Goal: Navigation & Orientation: Find specific page/section

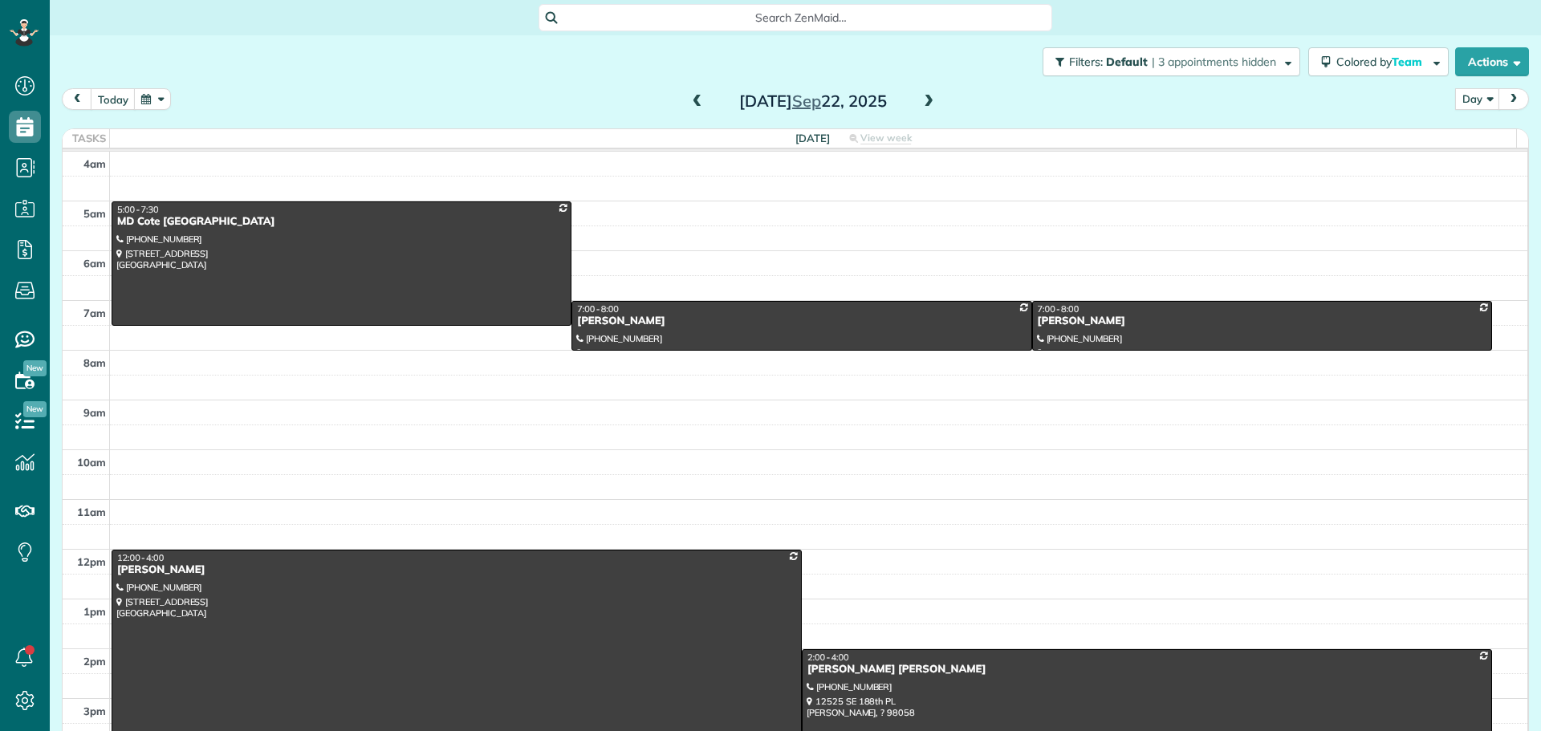
scroll to position [7, 7]
click at [922, 109] on span at bounding box center [929, 102] width 18 height 24
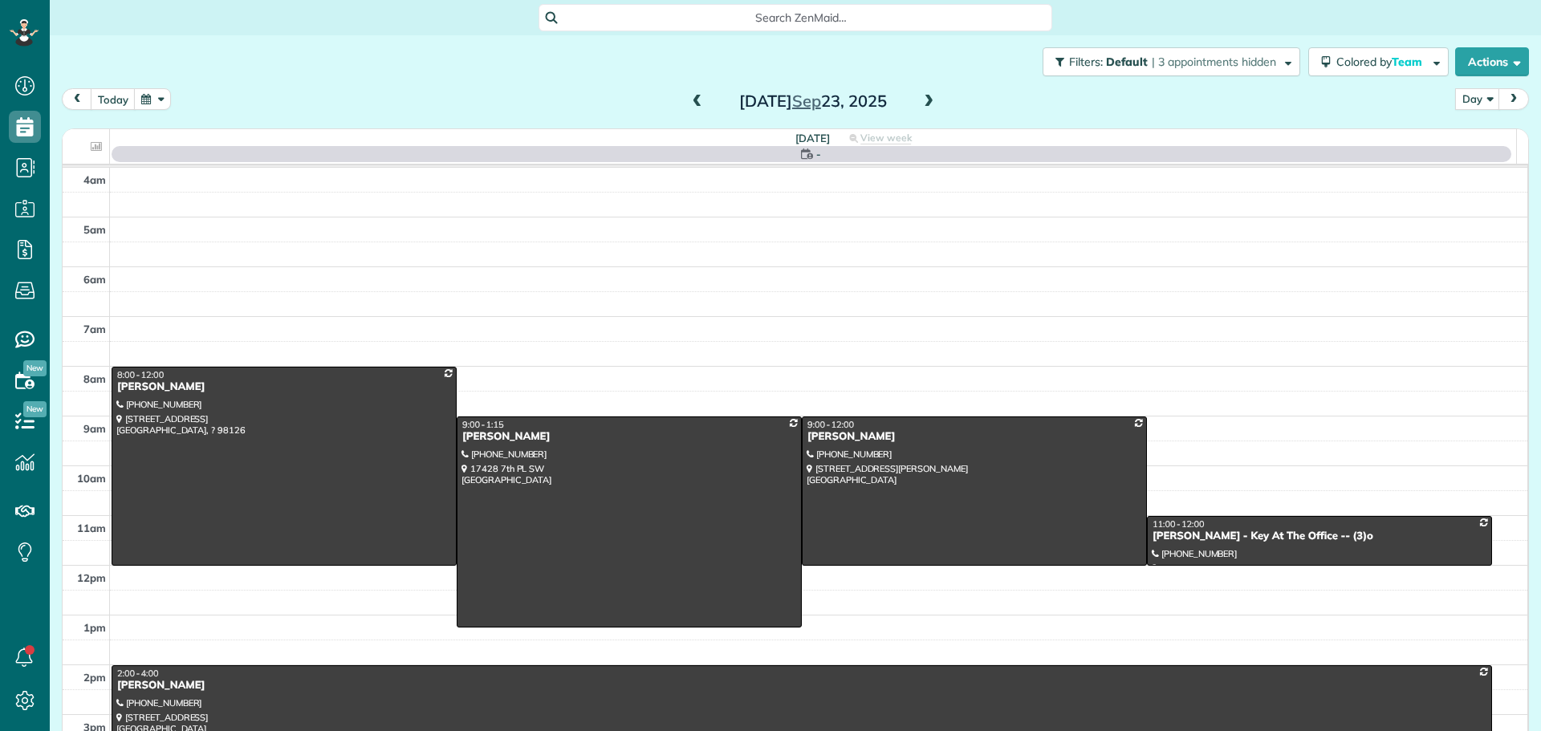
scroll to position [150, 0]
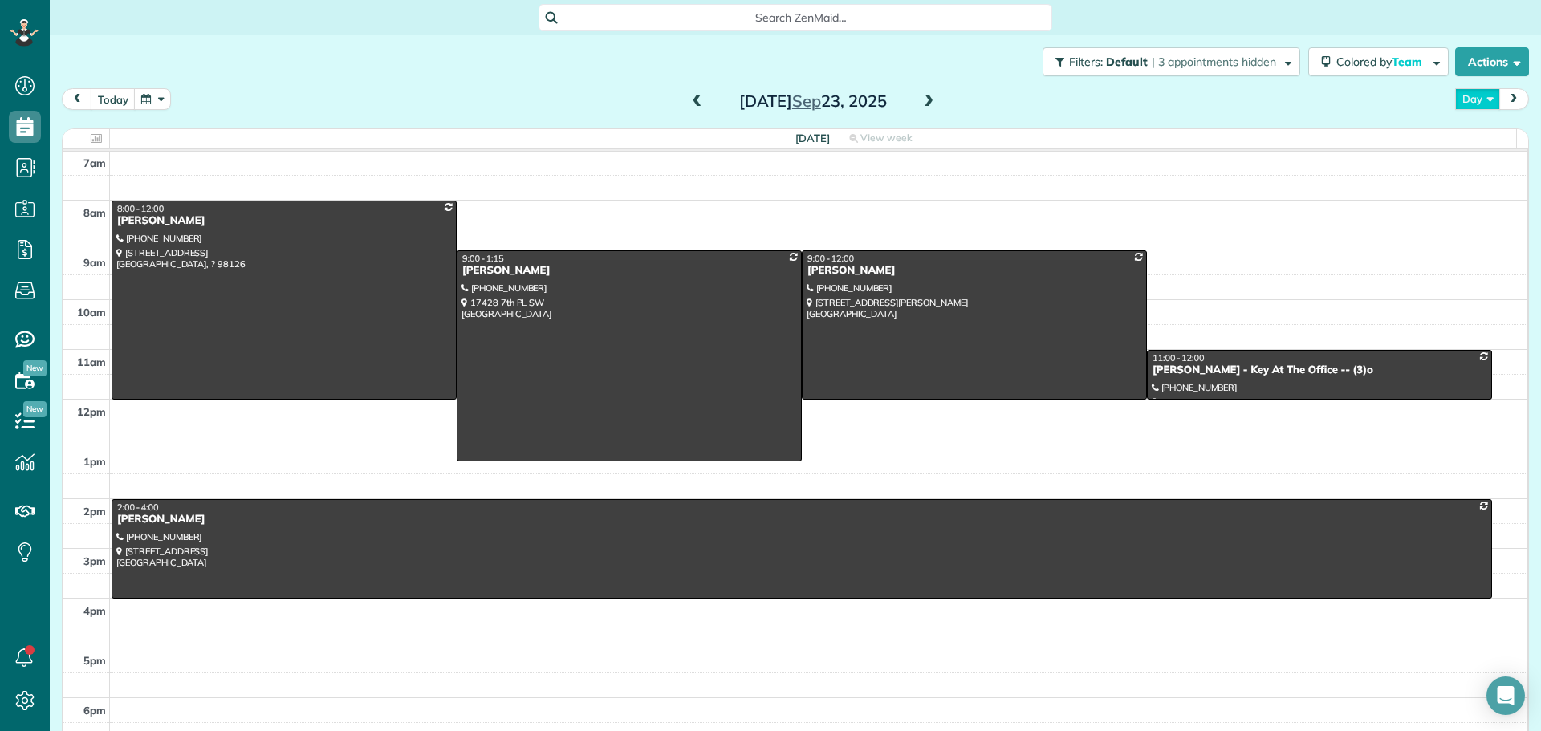
click at [1455, 100] on button "Day" at bounding box center [1477, 99] width 45 height 22
click at [1480, 173] on link "Week" at bounding box center [1519, 169] width 127 height 32
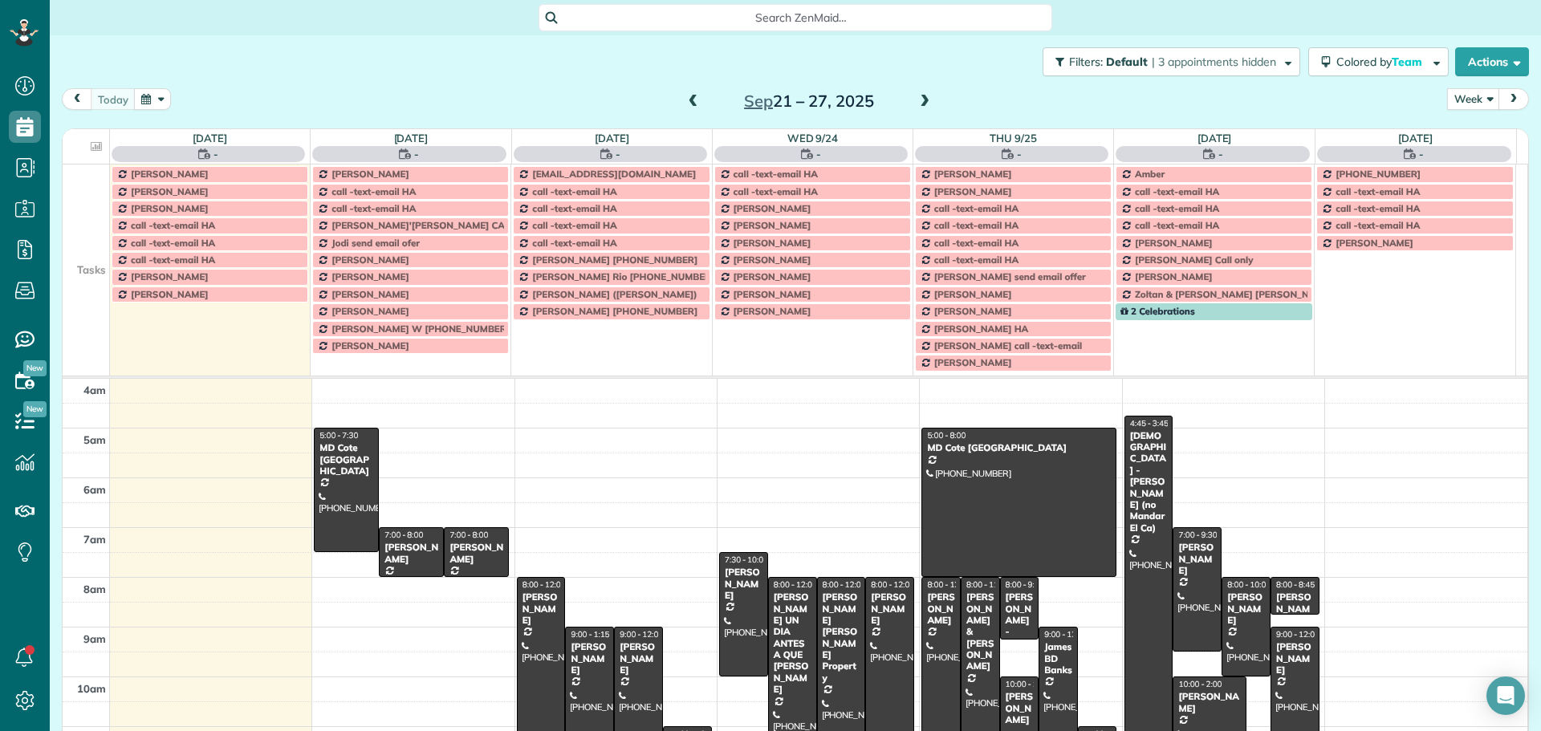
scroll to position [150, 0]
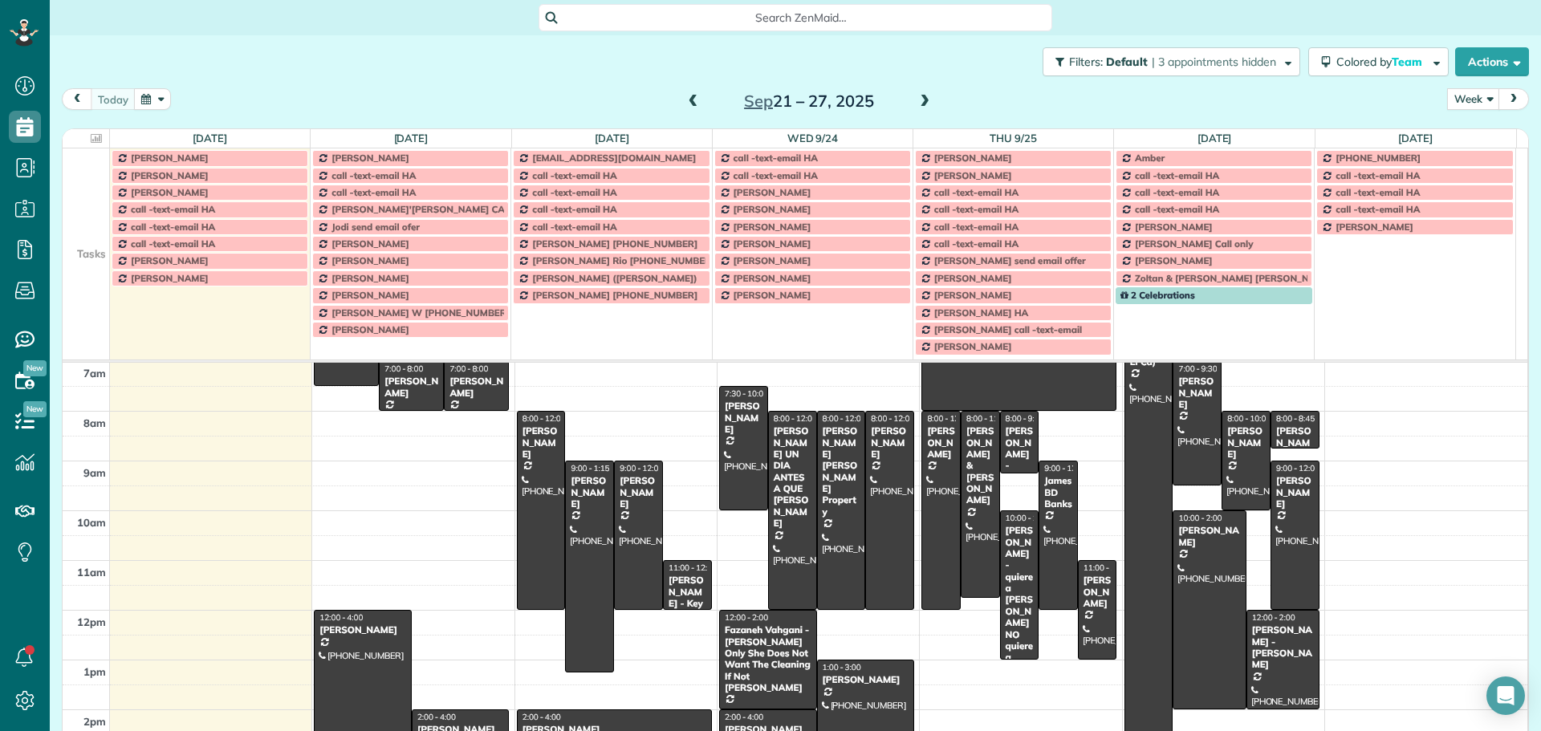
click at [103, 228] on td at bounding box center [86, 226] width 47 height 17
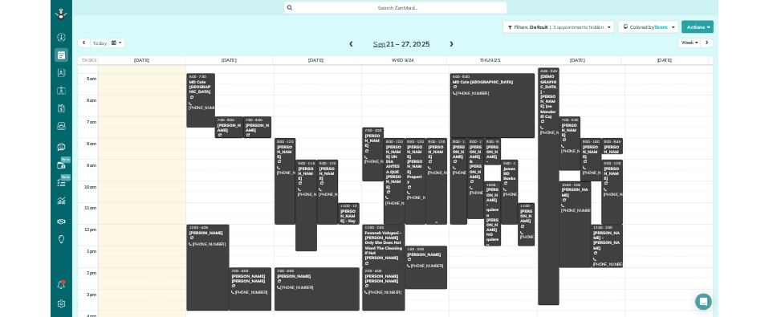
scroll to position [0, 0]
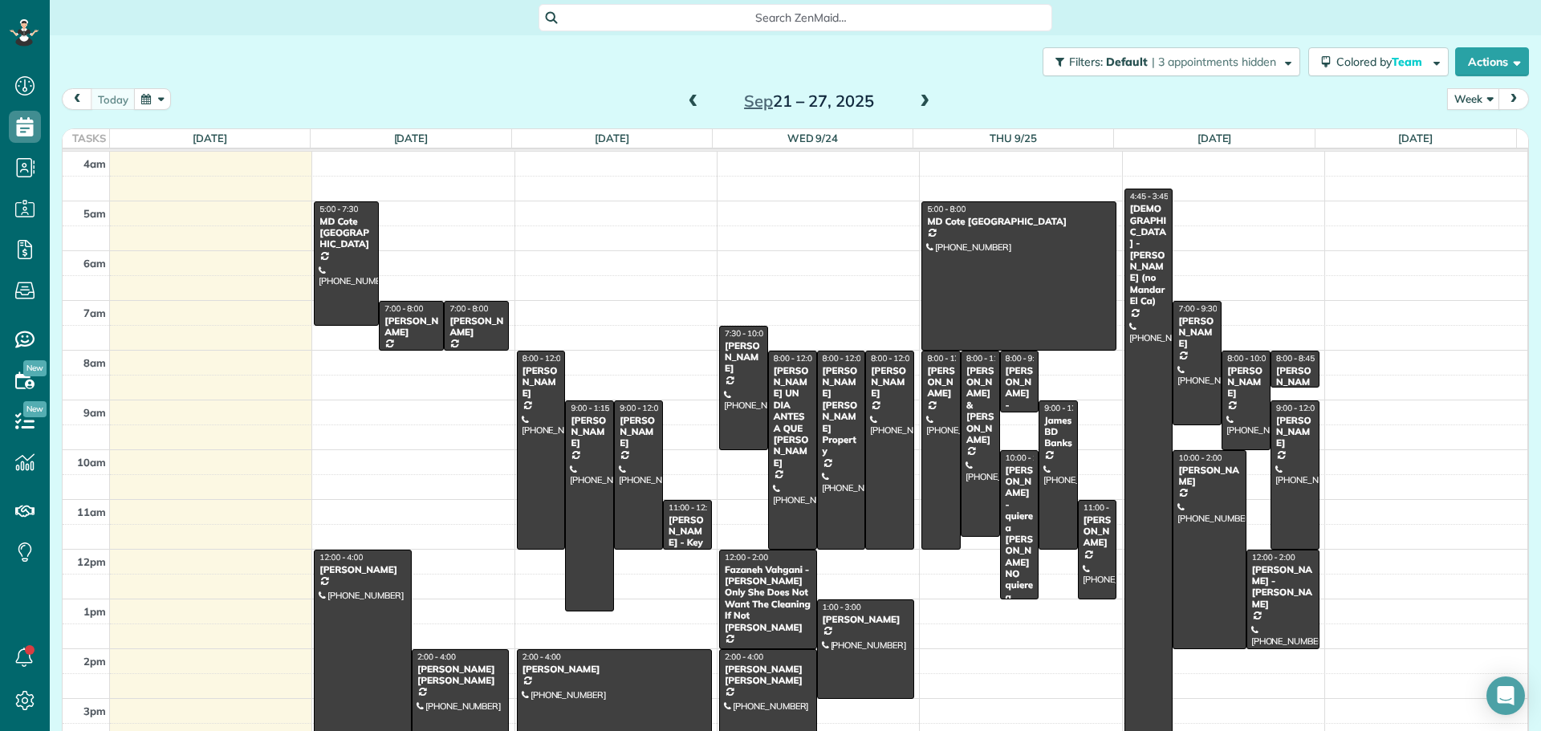
click at [772, 677] on div "[PERSON_NAME] [PERSON_NAME]" at bounding box center [768, 675] width 88 height 23
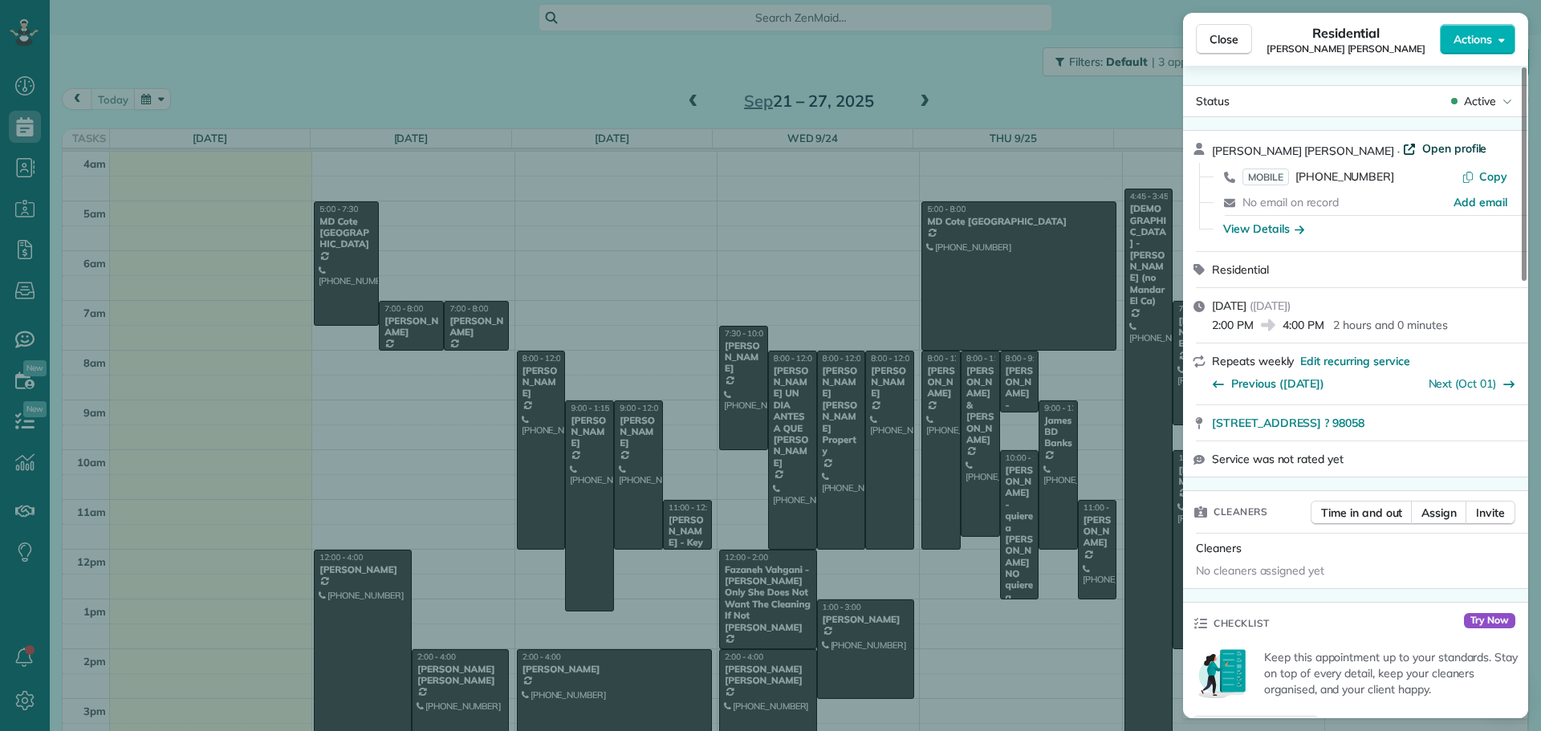
click at [1430, 145] on span "Open profile" at bounding box center [1454, 148] width 65 height 16
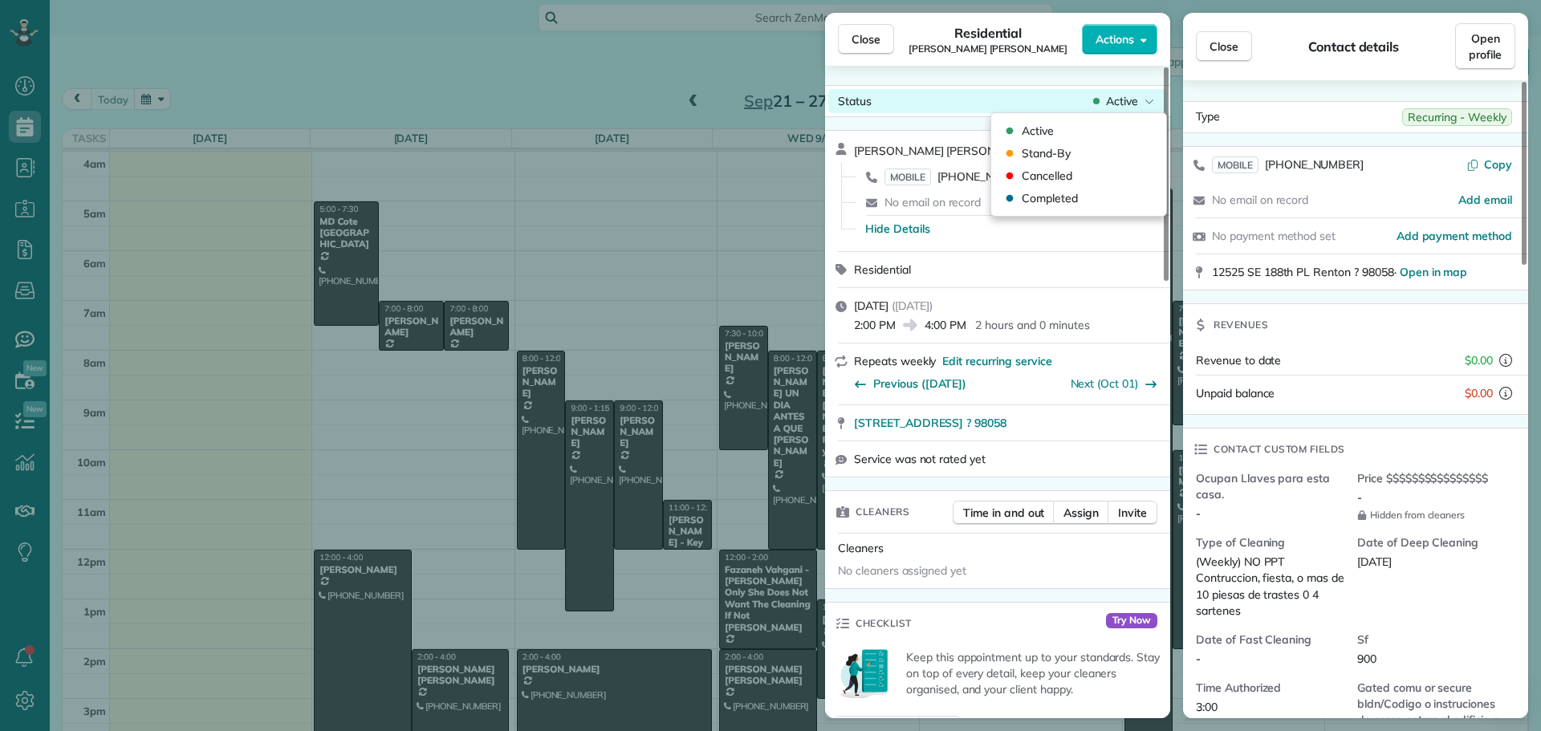
click at [1129, 104] on span "Active" at bounding box center [1122, 101] width 32 height 16
click at [1051, 180] on span "Cancelled" at bounding box center [1047, 176] width 51 height 16
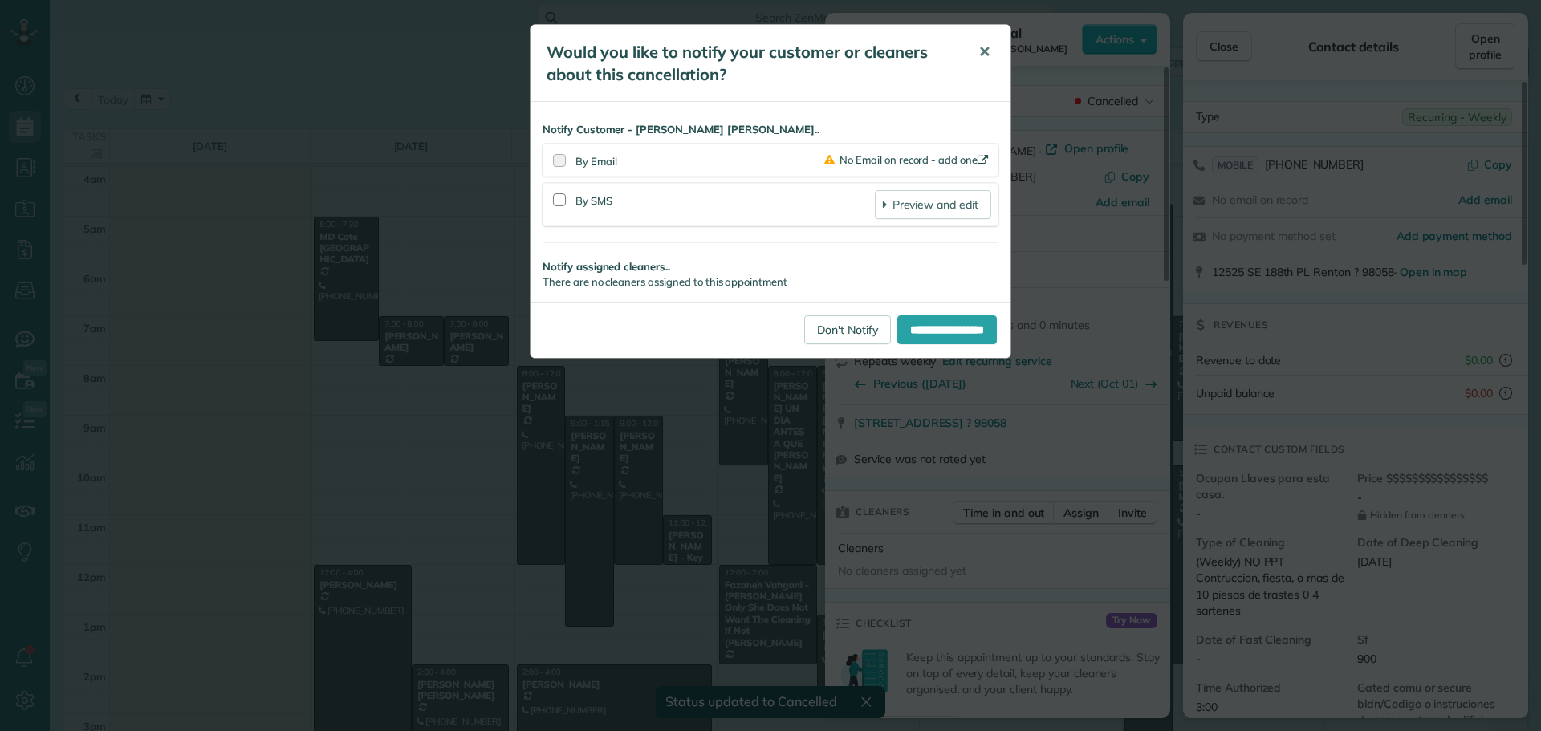
click at [976, 47] on button "✕" at bounding box center [984, 52] width 36 height 39
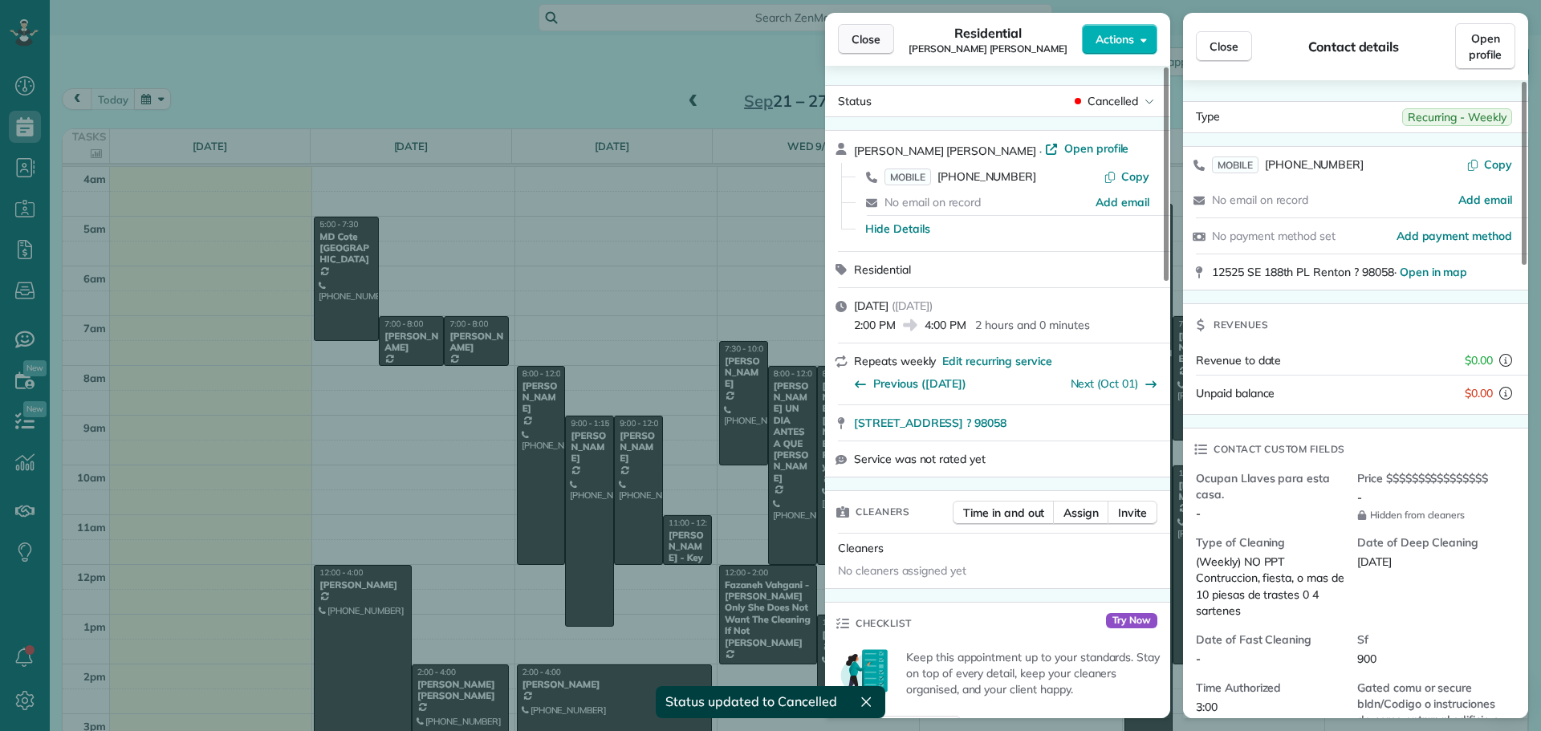
click at [869, 33] on span "Close" at bounding box center [866, 39] width 29 height 16
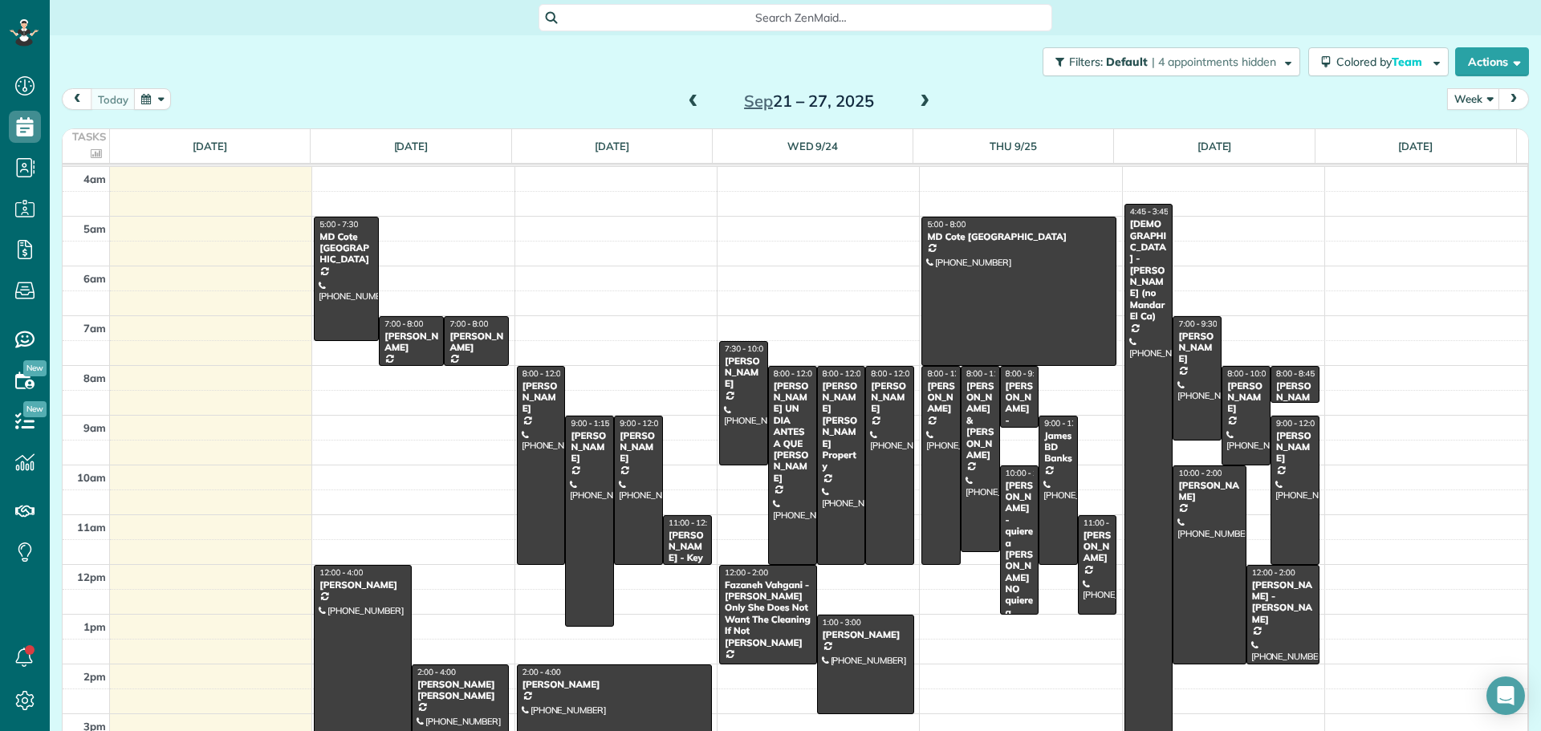
click at [437, 702] on div at bounding box center [461, 714] width 96 height 98
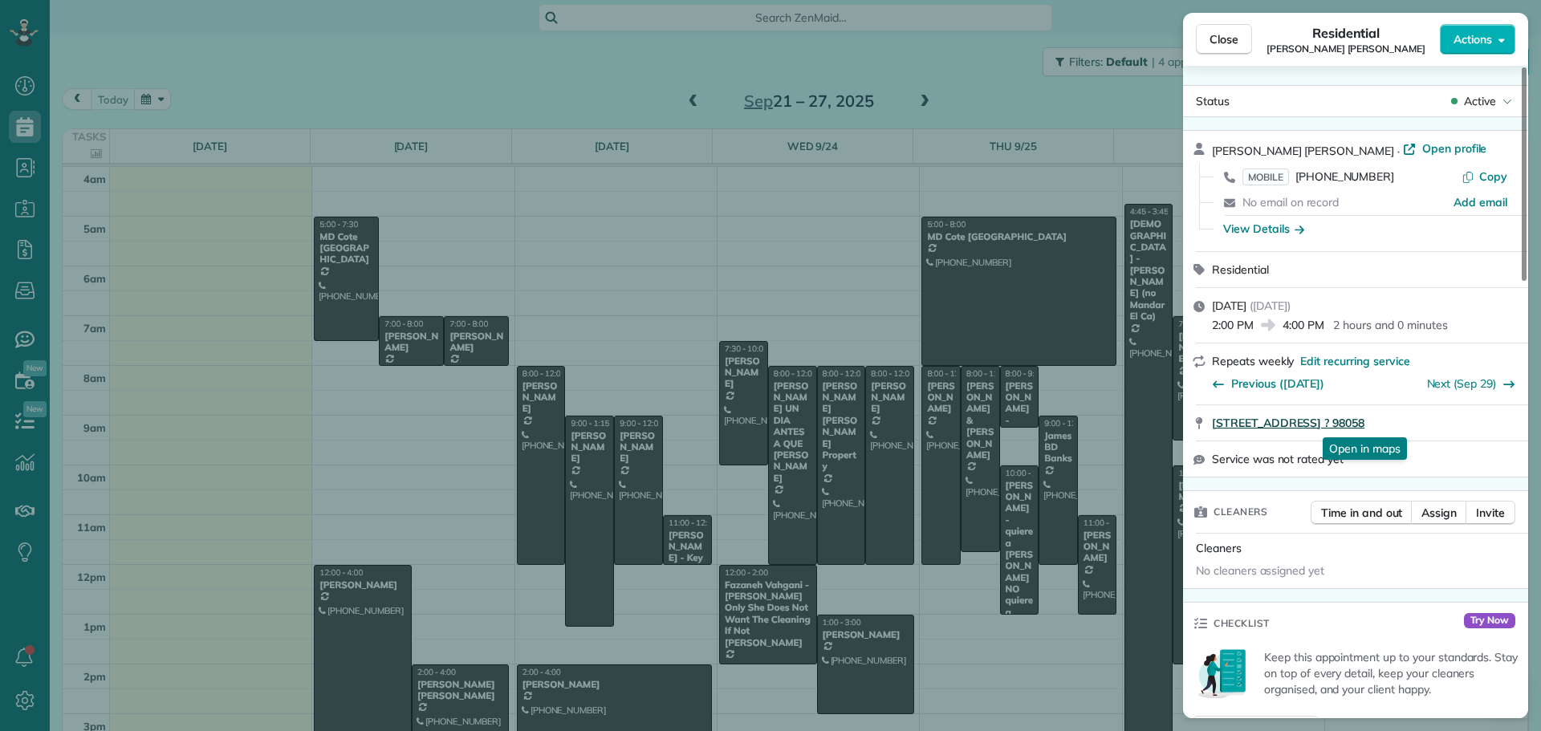
drag, startPoint x: 1472, startPoint y: 403, endPoint x: 1423, endPoint y: 421, distance: 52.3
click at [1423, 421] on div "[PERSON_NAME] [PERSON_NAME] · Open profile MOBILE [PHONE_NUMBER] Copy No email …" at bounding box center [1355, 304] width 345 height 348
click at [1227, 37] on span "Close" at bounding box center [1224, 39] width 29 height 16
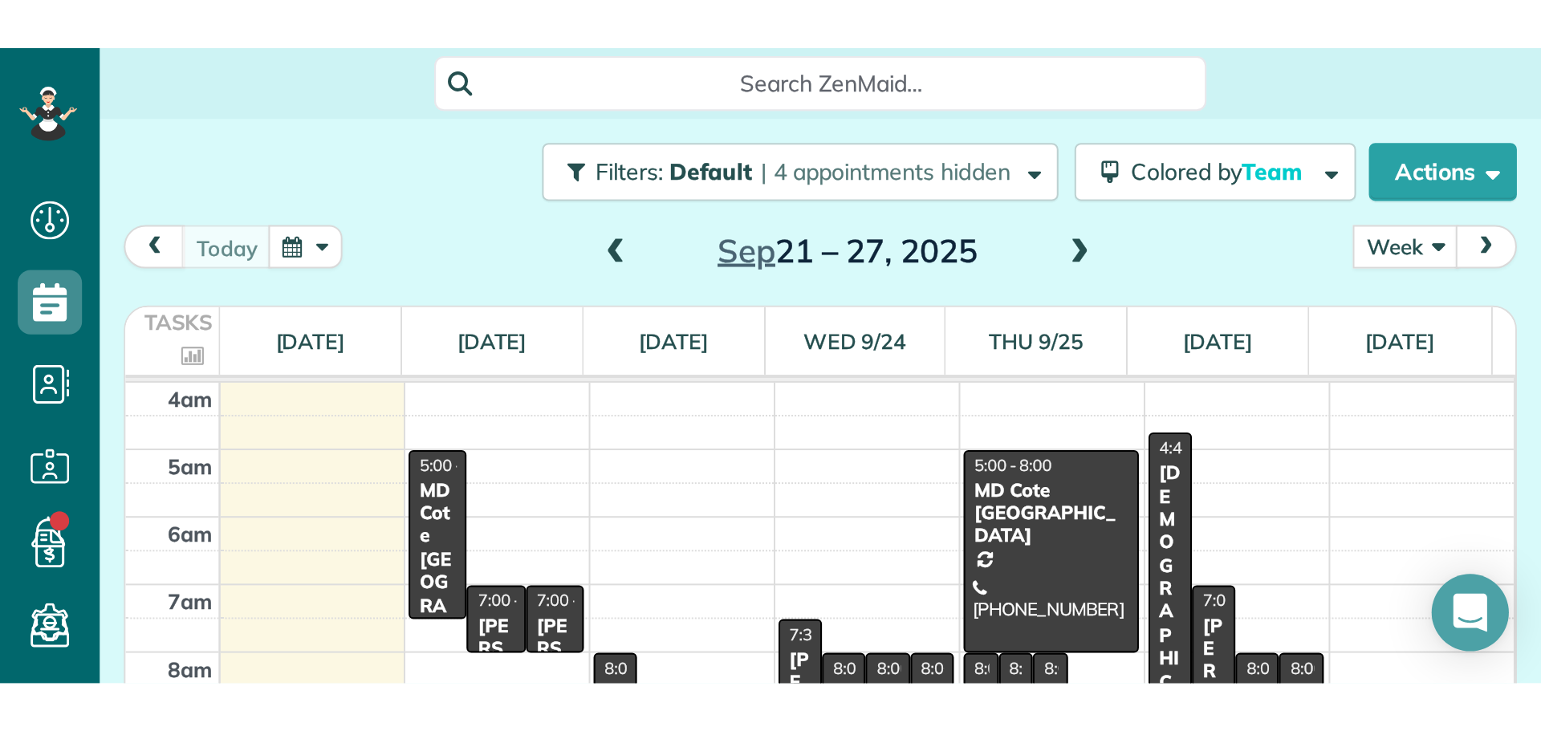
scroll to position [731, 50]
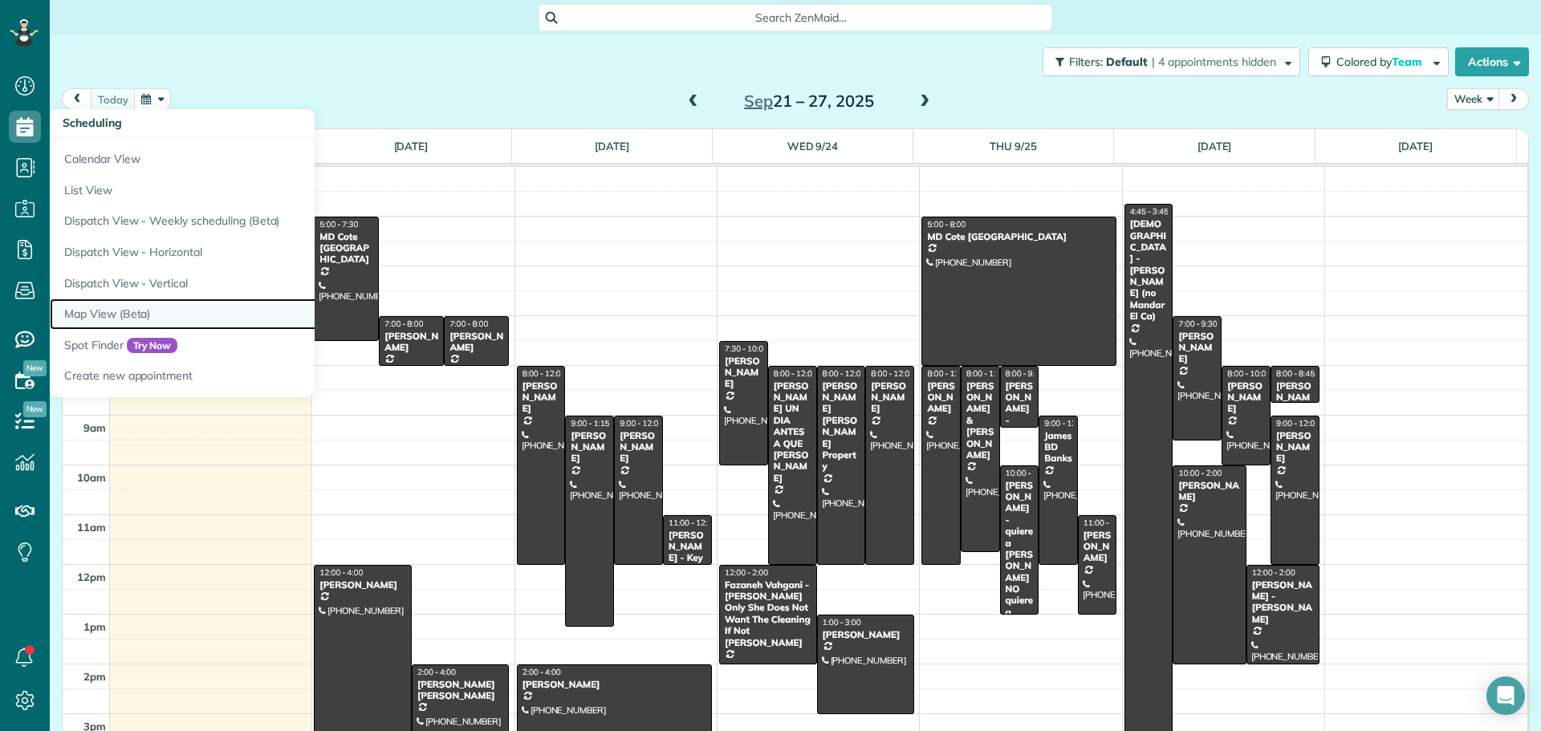
click at [123, 308] on link "Map View (Beta)" at bounding box center [250, 314] width 401 height 31
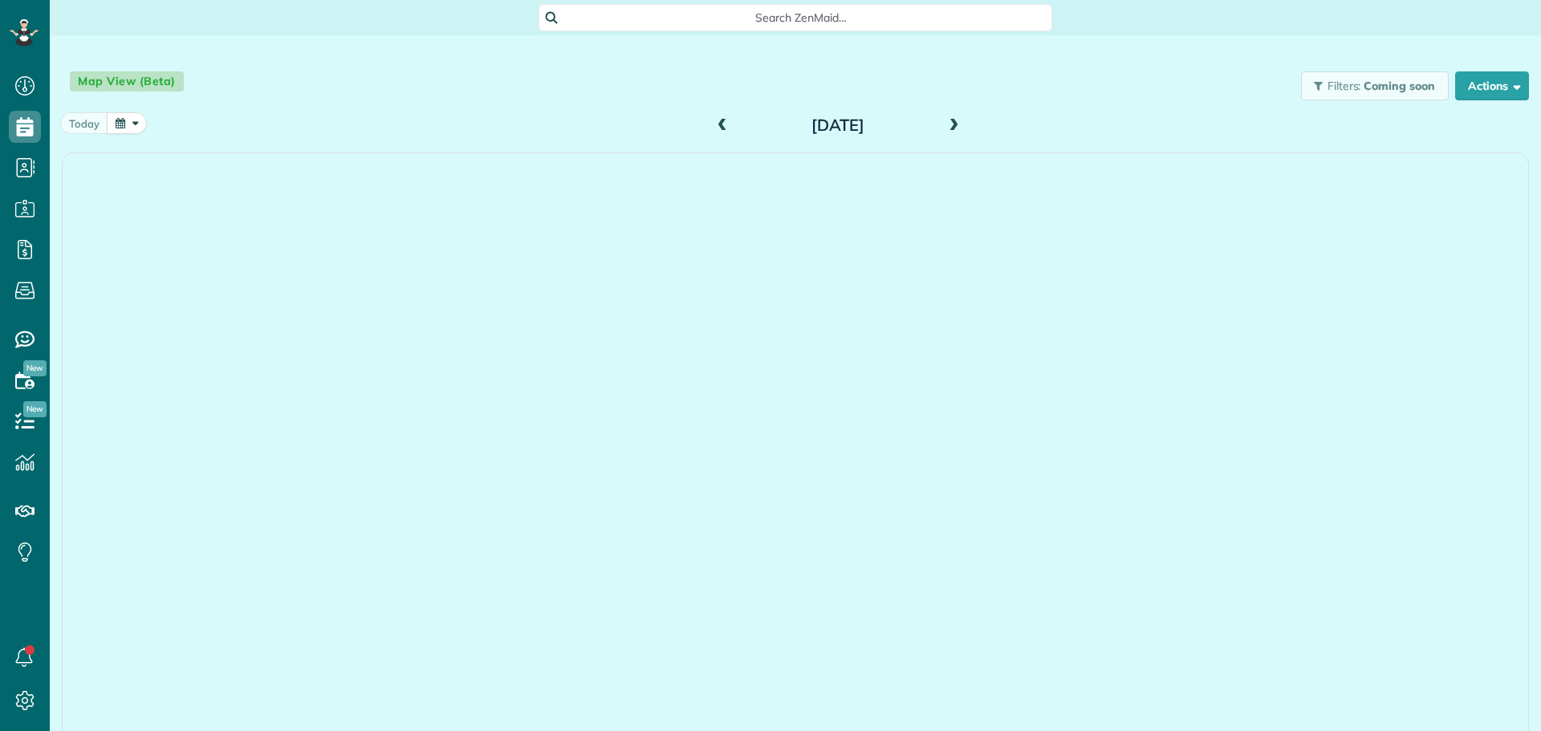
scroll to position [7, 7]
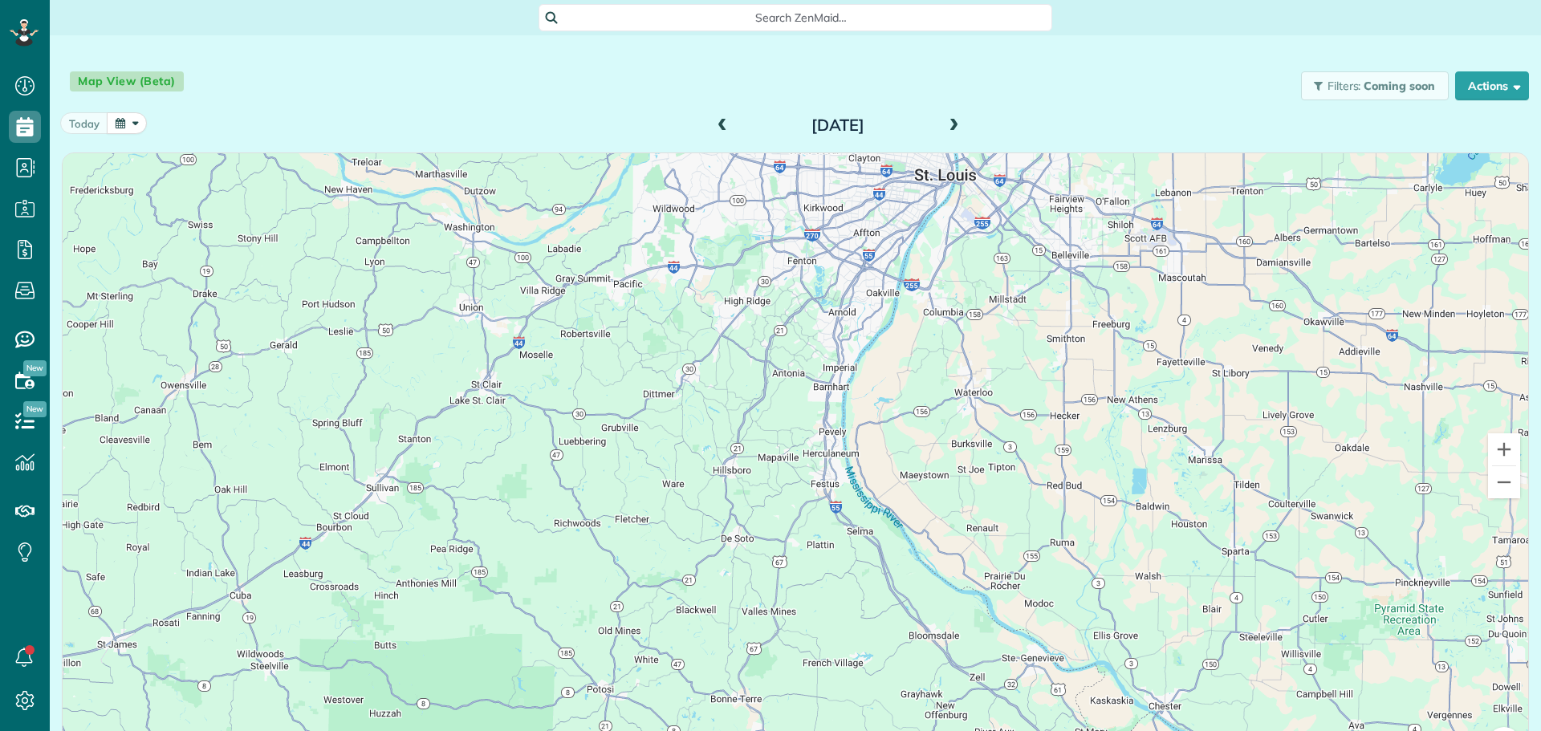
click at [951, 130] on span at bounding box center [954, 126] width 18 height 14
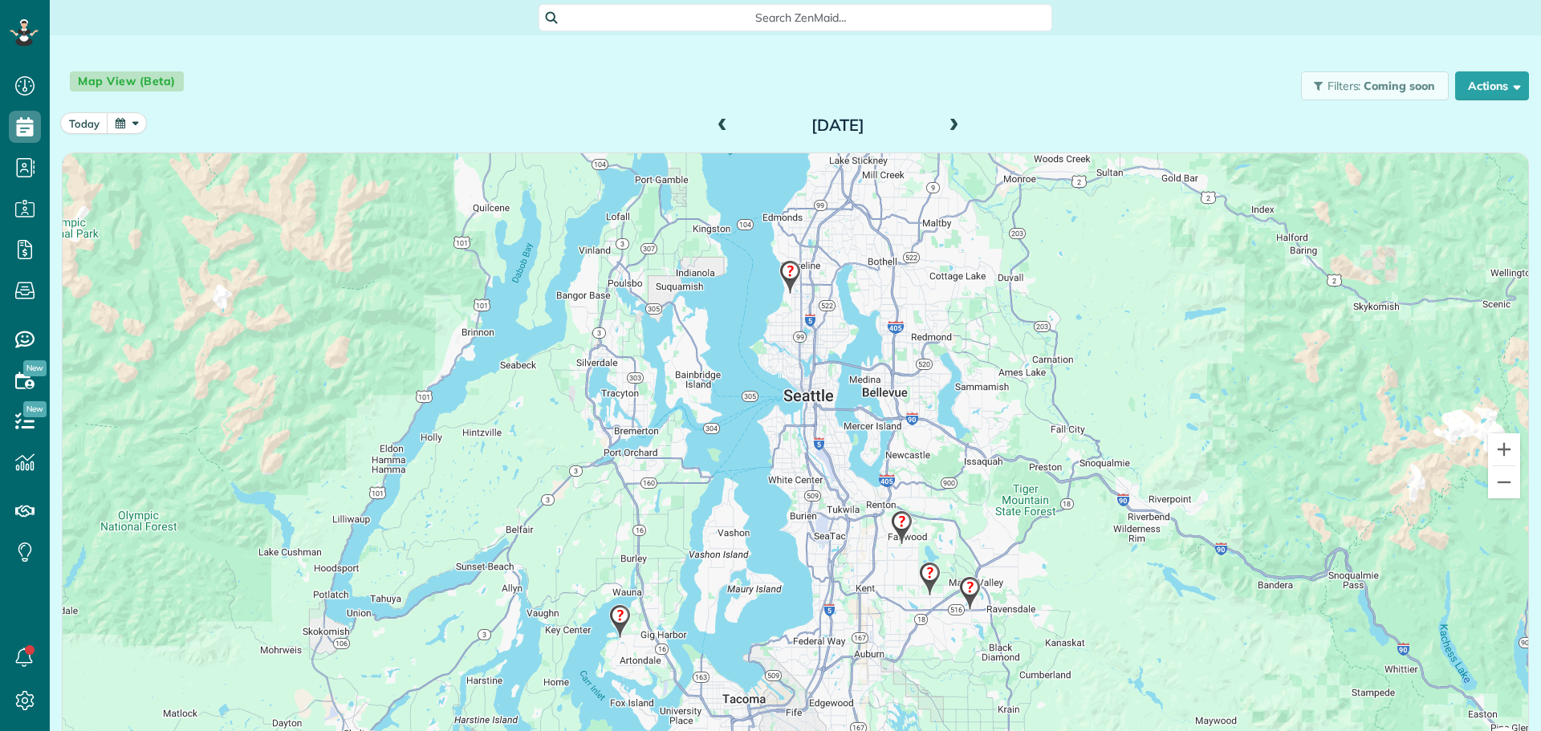
click at [892, 529] on img at bounding box center [902, 527] width 35 height 47
